Goal: Navigation & Orientation: Find specific page/section

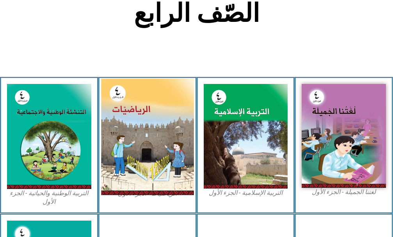
scroll to position [195, 0]
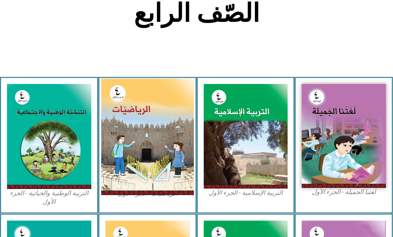
click at [167, 144] on img at bounding box center [147, 136] width 92 height 116
click at [164, 159] on img at bounding box center [147, 136] width 92 height 116
click at [163, 158] on img at bounding box center [147, 136] width 92 height 116
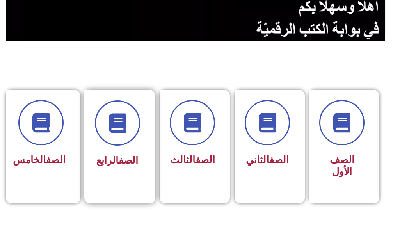
scroll to position [156, 0]
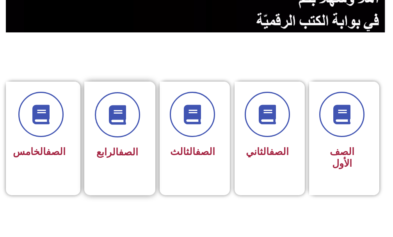
click at [117, 149] on span "الصف الرابع" at bounding box center [117, 151] width 42 height 11
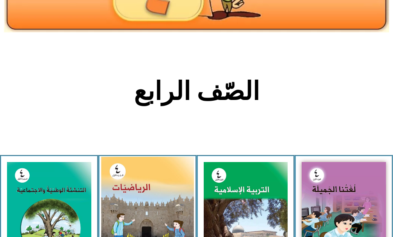
click at [158, 183] on img at bounding box center [147, 214] width 92 height 116
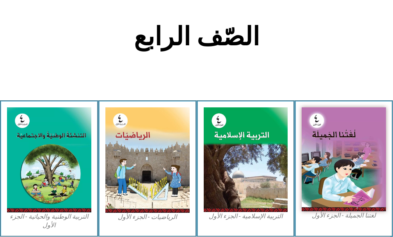
scroll to position [234, 0]
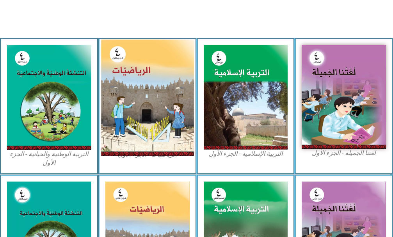
click at [166, 144] on img at bounding box center [147, 97] width 92 height 116
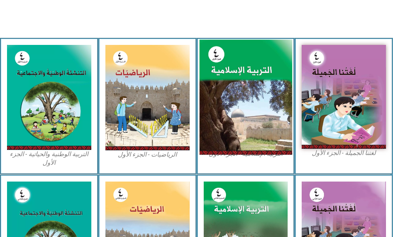
drag, startPoint x: 166, startPoint y: 144, endPoint x: 263, endPoint y: 136, distance: 97.5
click at [168, 144] on img at bounding box center [147, 98] width 84 height 106
click at [268, 135] on img at bounding box center [245, 96] width 92 height 115
drag, startPoint x: 268, startPoint y: 135, endPoint x: 258, endPoint y: 140, distance: 10.5
click at [268, 136] on img at bounding box center [245, 96] width 92 height 115
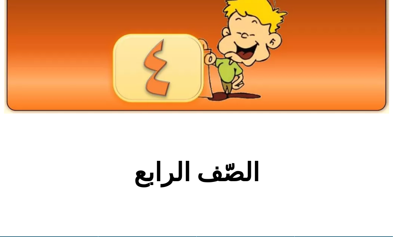
scroll to position [0, 0]
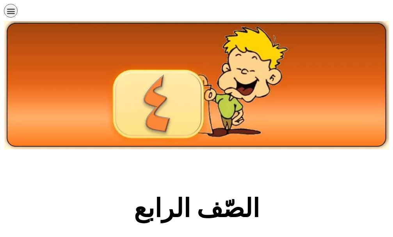
click at [14, 11] on icon "כפתור פתיחת תפריט" at bounding box center [11, 11] width 9 height 9
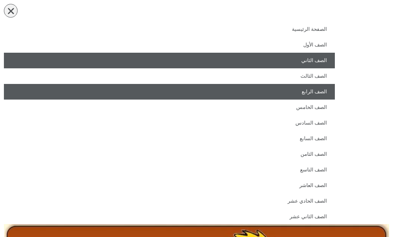
click at [324, 58] on link "الصف الثاني" at bounding box center [169, 61] width 331 height 16
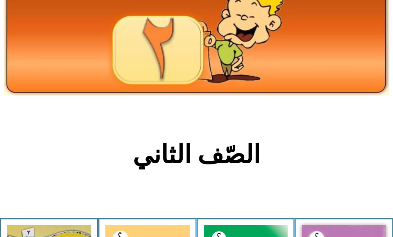
scroll to position [117, 0]
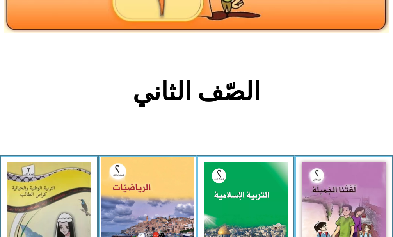
click at [158, 187] on img at bounding box center [147, 214] width 92 height 115
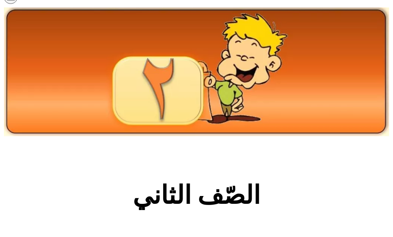
scroll to position [0, 0]
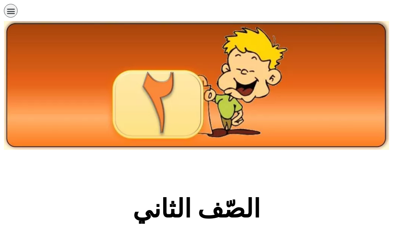
click at [15, 12] on icon "כפתור פתיחת תפריט" at bounding box center [11, 11] width 9 height 9
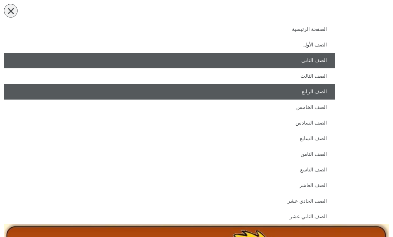
click at [323, 94] on link "الصف الرابع" at bounding box center [169, 92] width 331 height 16
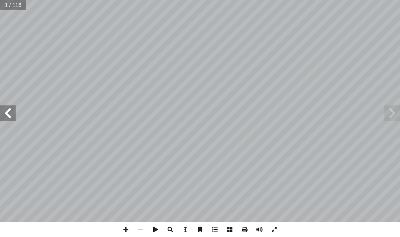
click at [10, 115] on span at bounding box center [8, 113] width 16 height 16
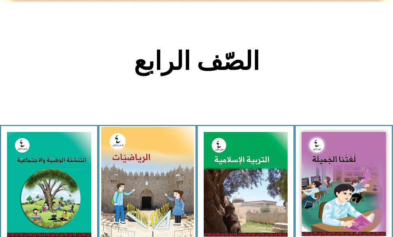
scroll to position [156, 0]
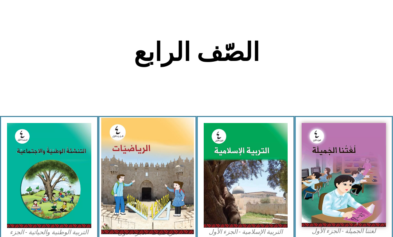
click at [143, 185] on img at bounding box center [147, 175] width 92 height 116
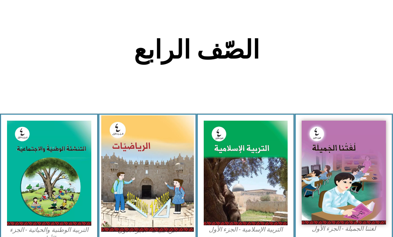
scroll to position [234, 0]
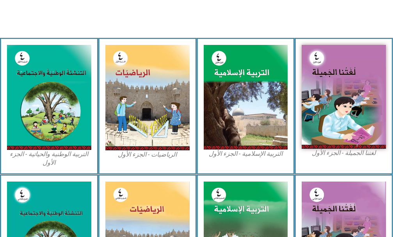
click at [163, 157] on figcaption "الرياضيات - الجزء الأول​" at bounding box center [147, 154] width 84 height 9
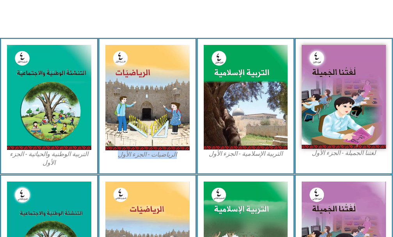
click at [163, 157] on figcaption "الرياضيات - الجزء الأول​" at bounding box center [147, 154] width 84 height 9
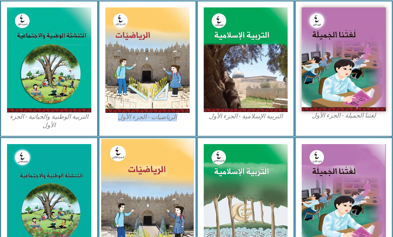
scroll to position [312, 0]
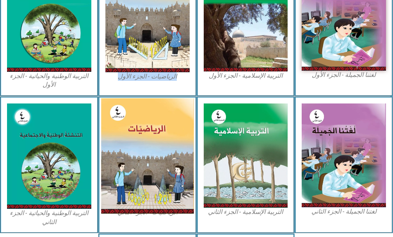
click at [114, 176] on img at bounding box center [147, 155] width 92 height 115
click at [115, 177] on img at bounding box center [147, 155] width 92 height 115
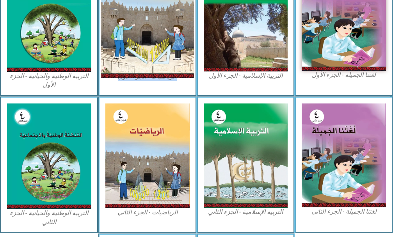
click at [143, 26] on img at bounding box center [147, 19] width 92 height 116
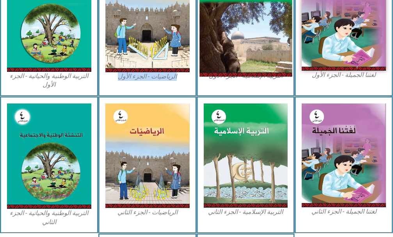
drag, startPoint x: 142, startPoint y: 25, endPoint x: 281, endPoint y: 56, distance: 143.1
click at [280, 63] on img at bounding box center [245, 18] width 92 height 115
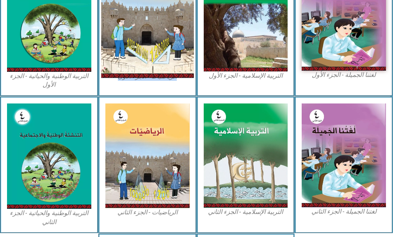
click at [171, 49] on img at bounding box center [147, 19] width 92 height 116
click at [172, 49] on img at bounding box center [147, 19] width 92 height 116
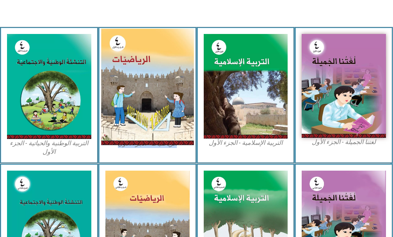
scroll to position [234, 0]
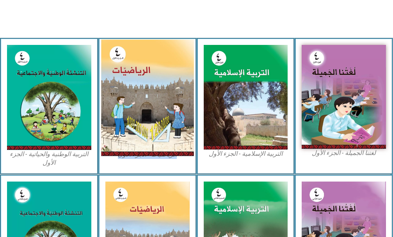
click at [174, 46] on img at bounding box center [147, 97] width 92 height 116
click at [174, 48] on img at bounding box center [147, 97] width 92 height 116
click at [171, 146] on img at bounding box center [147, 97] width 92 height 116
